Goal: Transaction & Acquisition: Purchase product/service

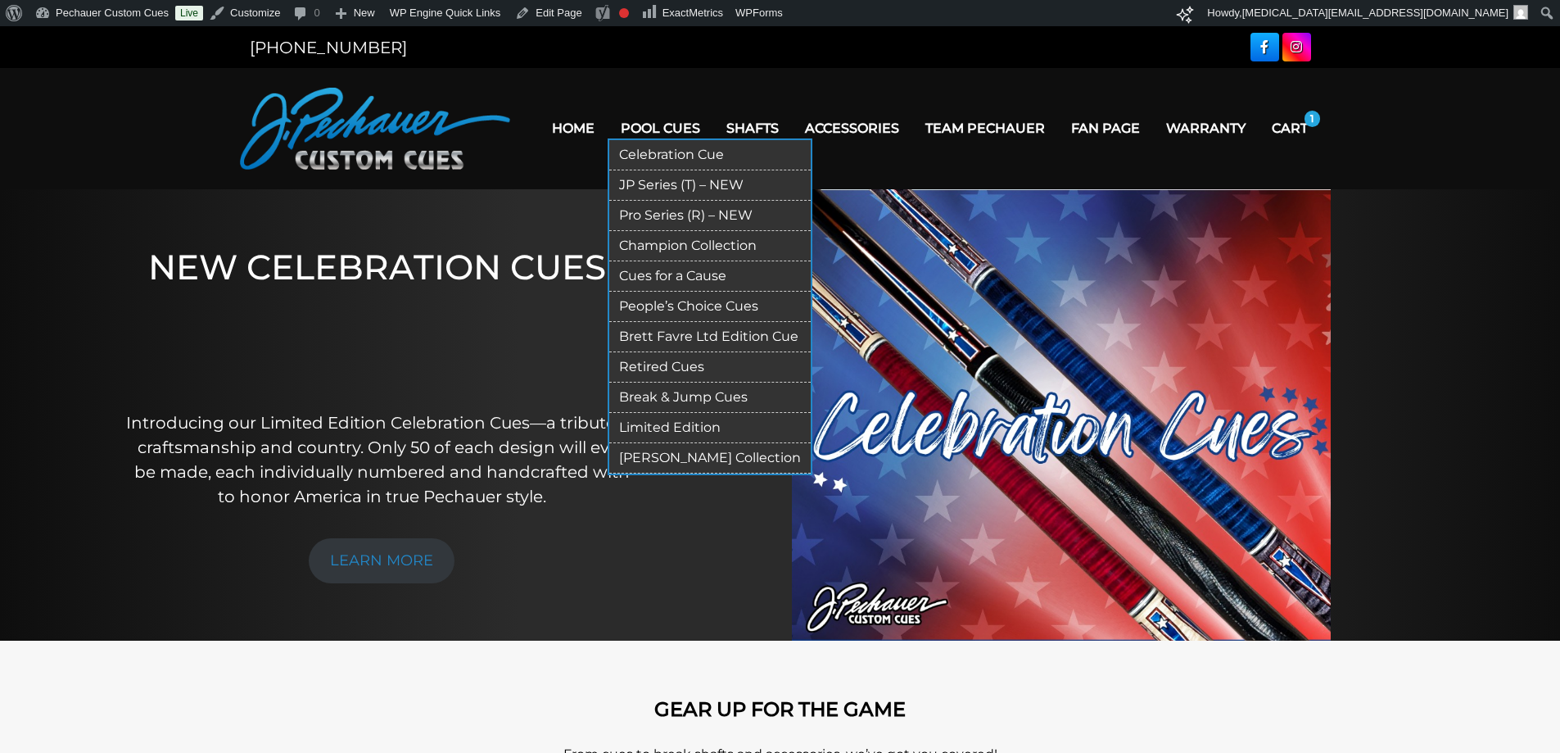
click at [694, 186] on link "JP Series (T) – NEW" at bounding box center [709, 185] width 201 height 30
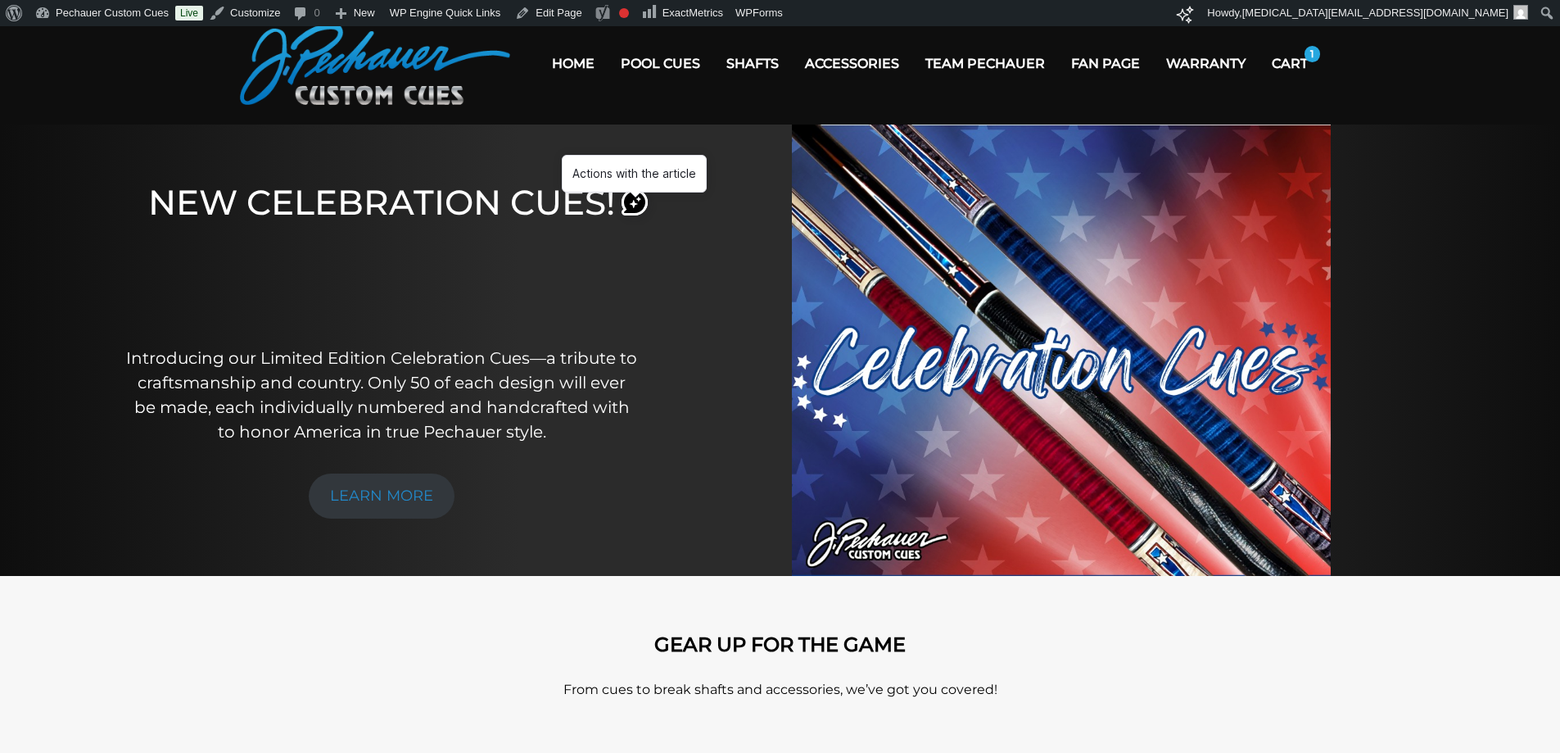
scroll to position [82, 0]
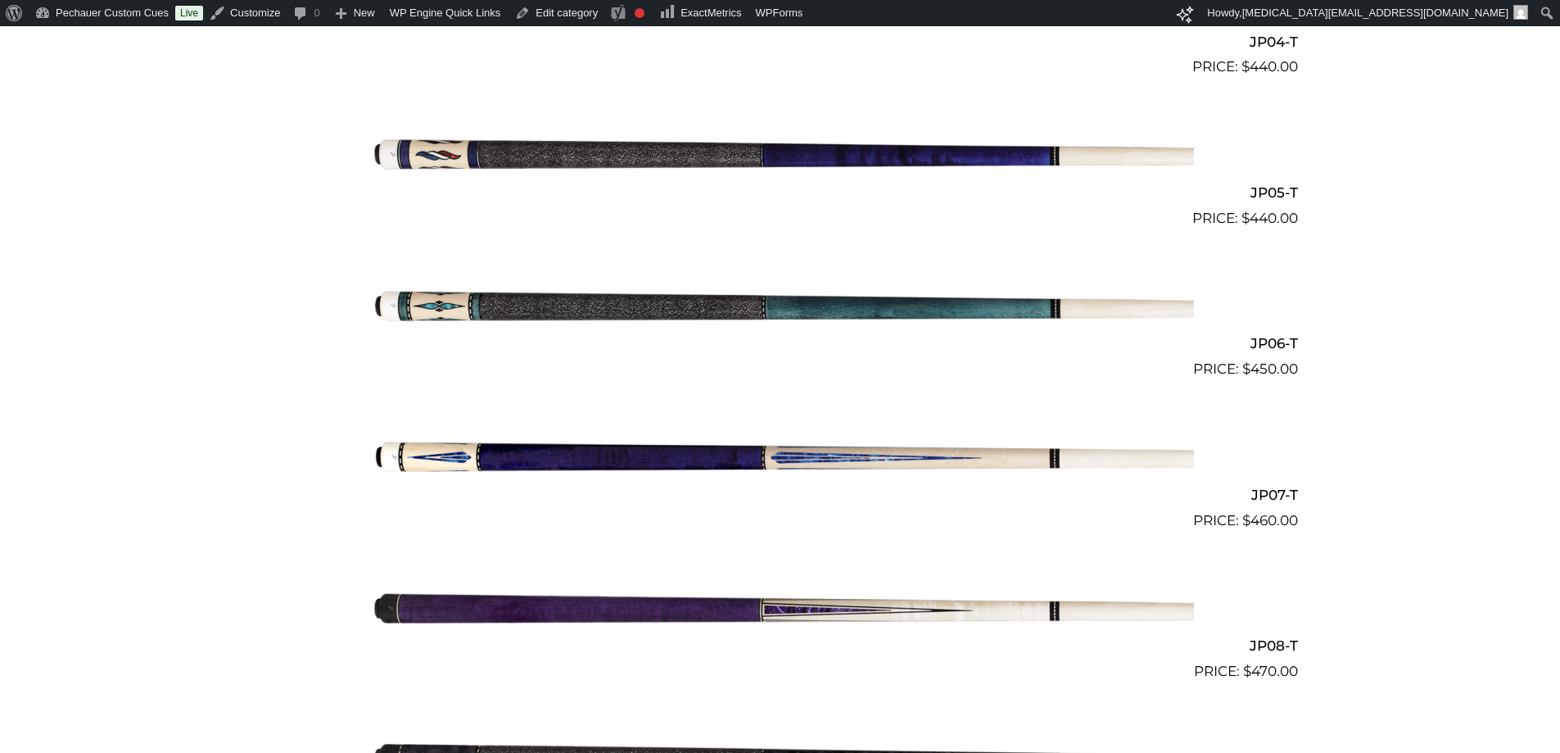
scroll to position [1079, 0]
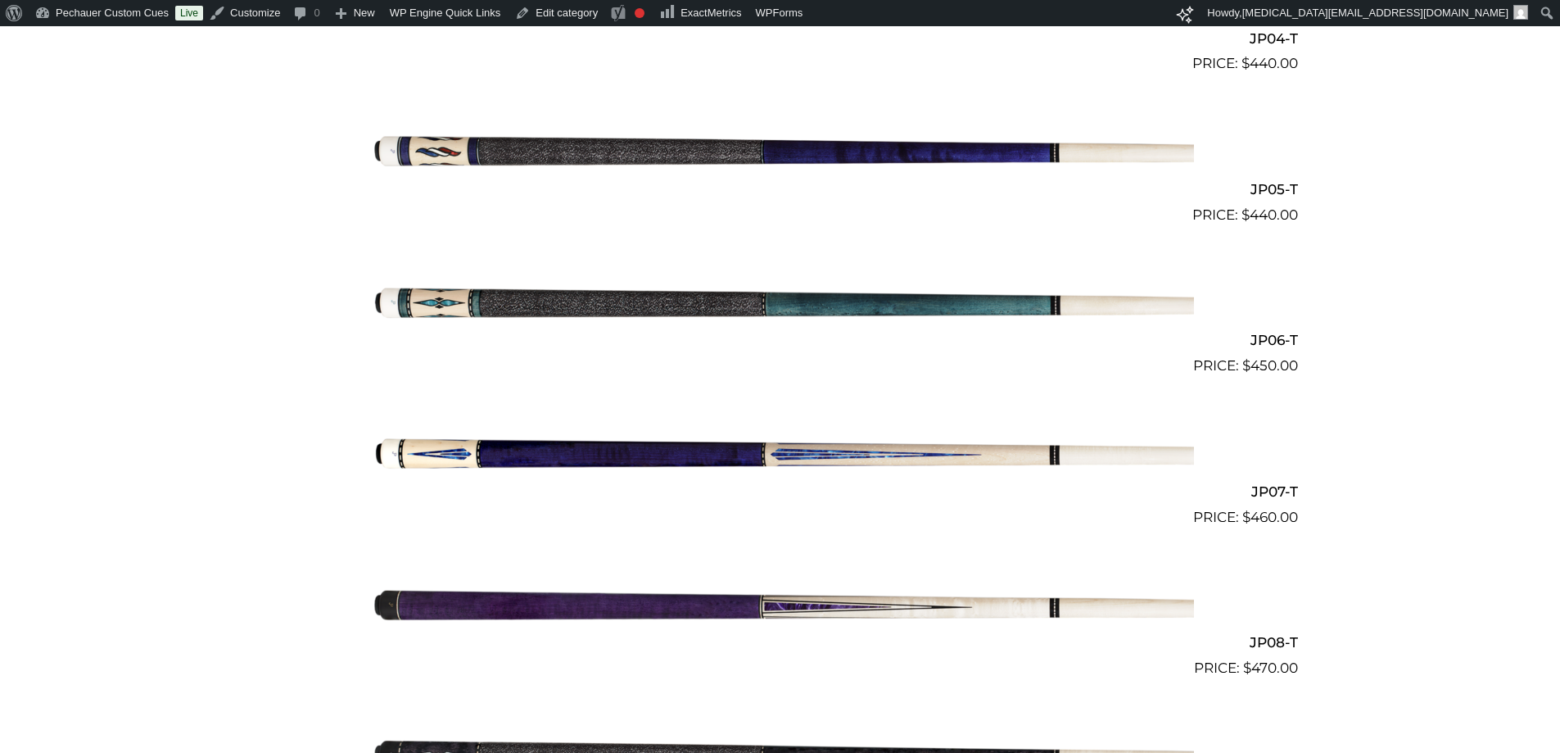
click at [755, 459] on img at bounding box center [780, 452] width 827 height 138
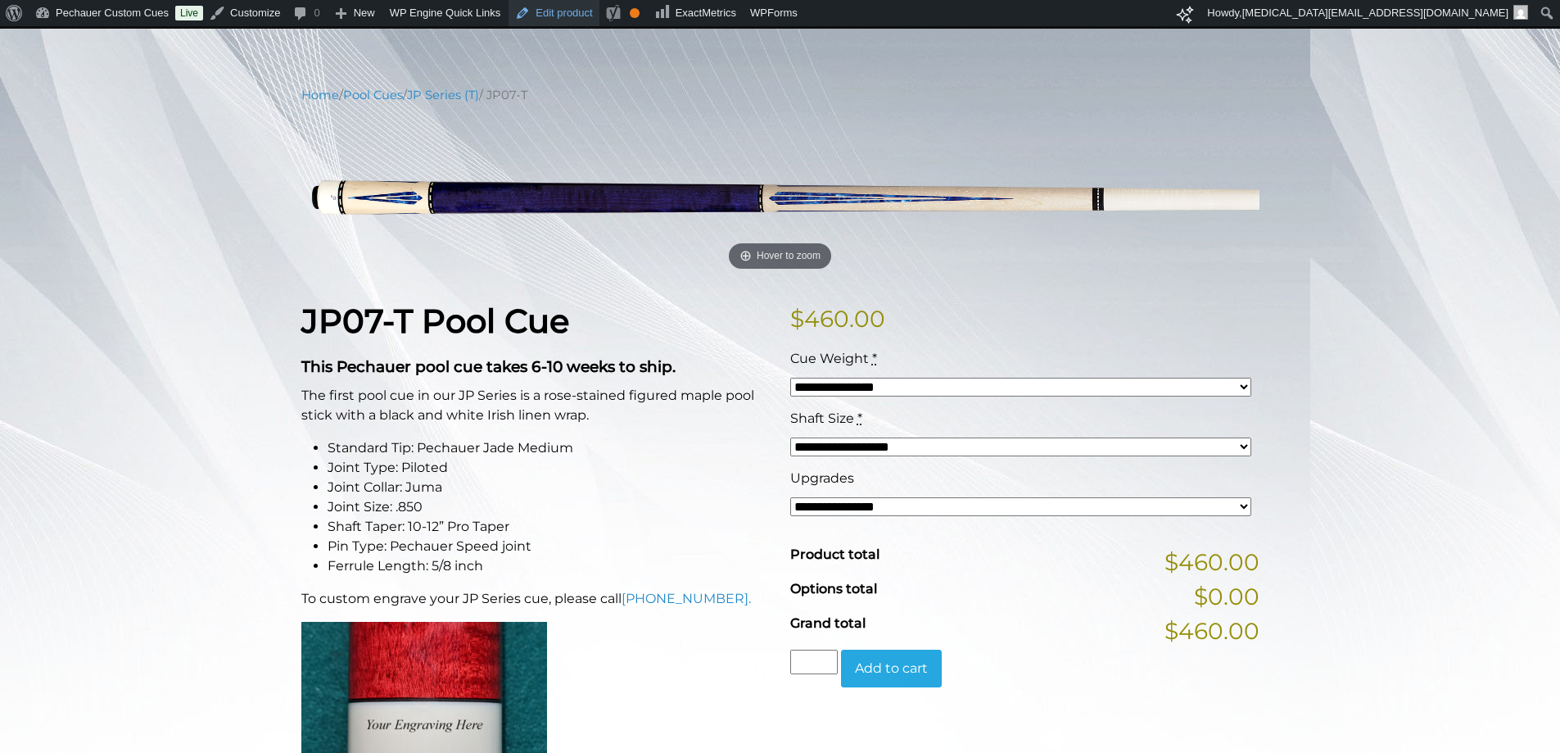
scroll to position [164, 0]
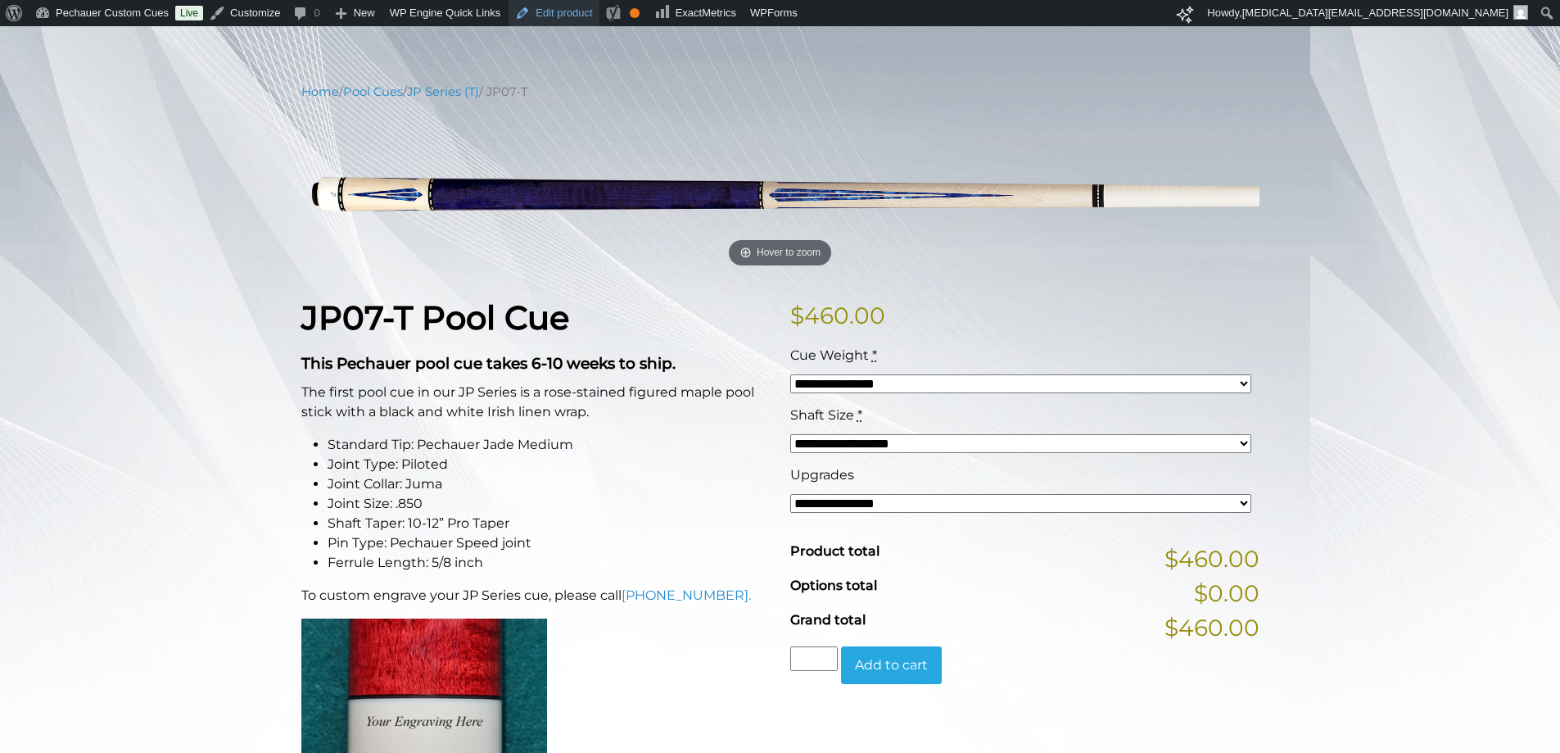
click at [549, 11] on link "Edit product" at bounding box center [554, 13] width 90 height 26
